Goal: Find specific page/section: Find specific page/section

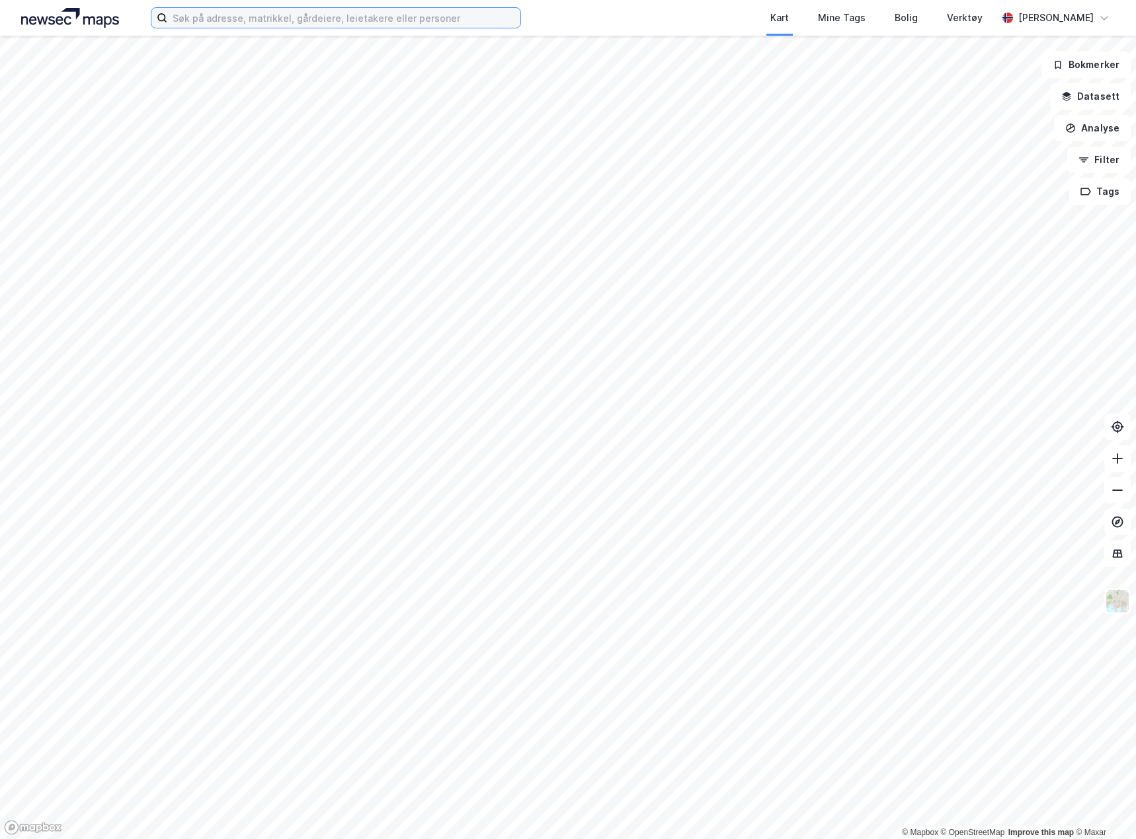
click at [235, 13] on input at bounding box center [343, 18] width 353 height 20
click at [621, 7] on div "Kart Mine Tags Bolig Verktøy" at bounding box center [790, 18] width 412 height 36
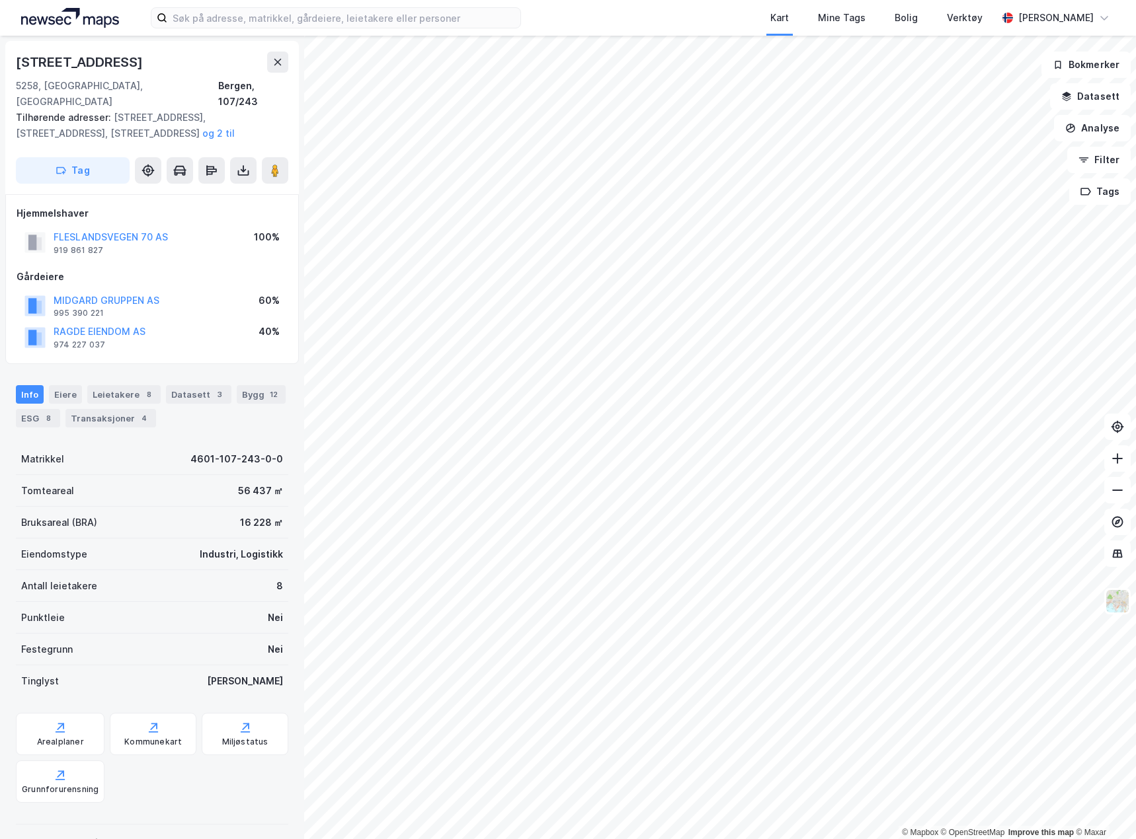
click at [241, 790] on div "© Mapbox © OpenStreetMap Improve this map © Maxar [STREET_ADDRESS], Vestland Be…" at bounding box center [568, 438] width 1136 height 804
click at [0, 0] on button "FLESLANDSVEGEN 70 AS" at bounding box center [0, 0] width 0 height 0
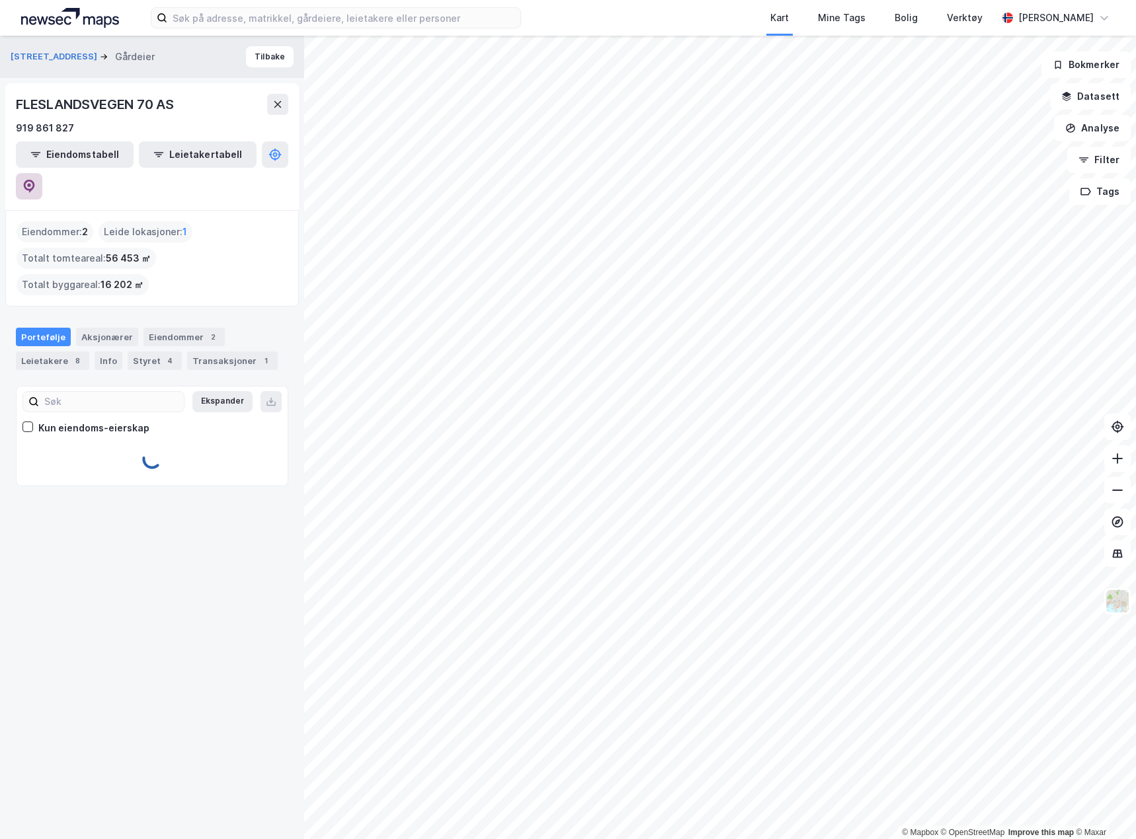
click at [42, 173] on button at bounding box center [29, 186] width 26 height 26
